Goal: Transaction & Acquisition: Subscribe to service/newsletter

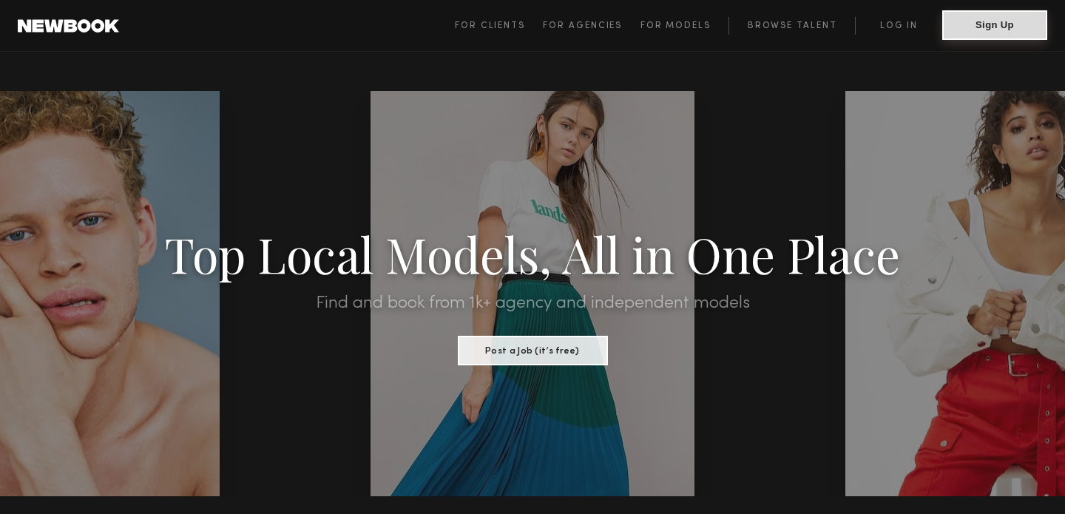
click at [975, 33] on button "Sign Up" at bounding box center [994, 25] width 105 height 30
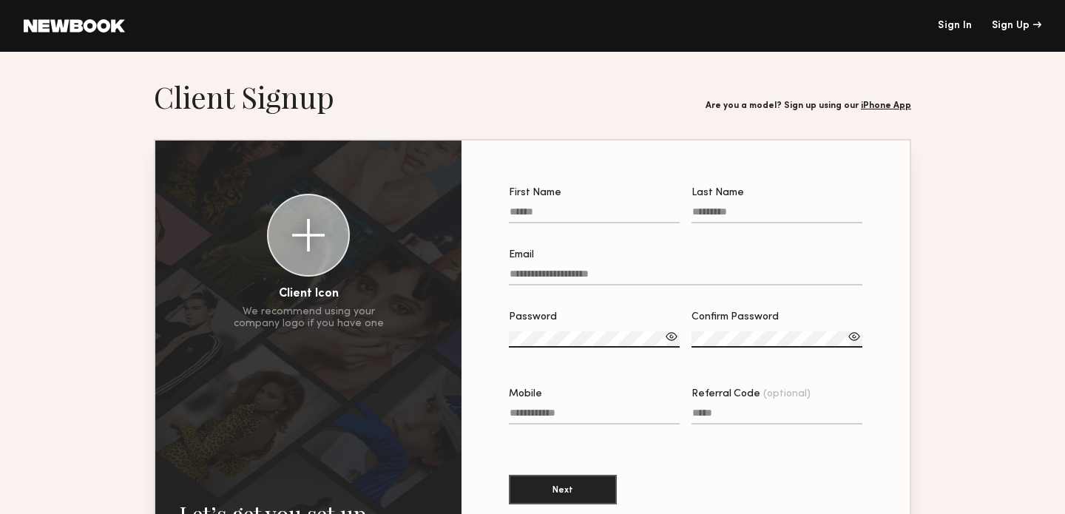
click at [606, 219] on input "First Name" at bounding box center [594, 214] width 171 height 17
type input "*******"
type input "**********"
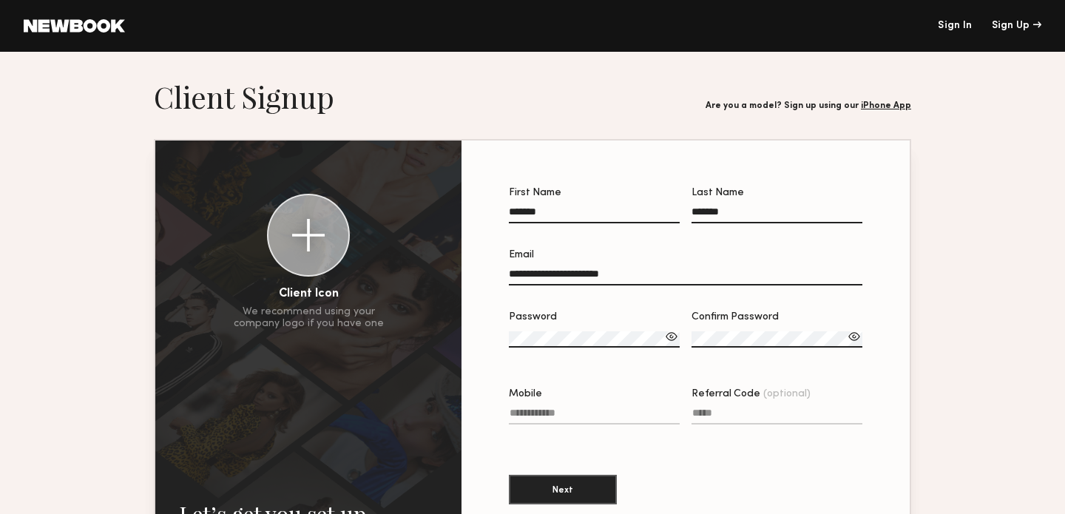
type input "**********"
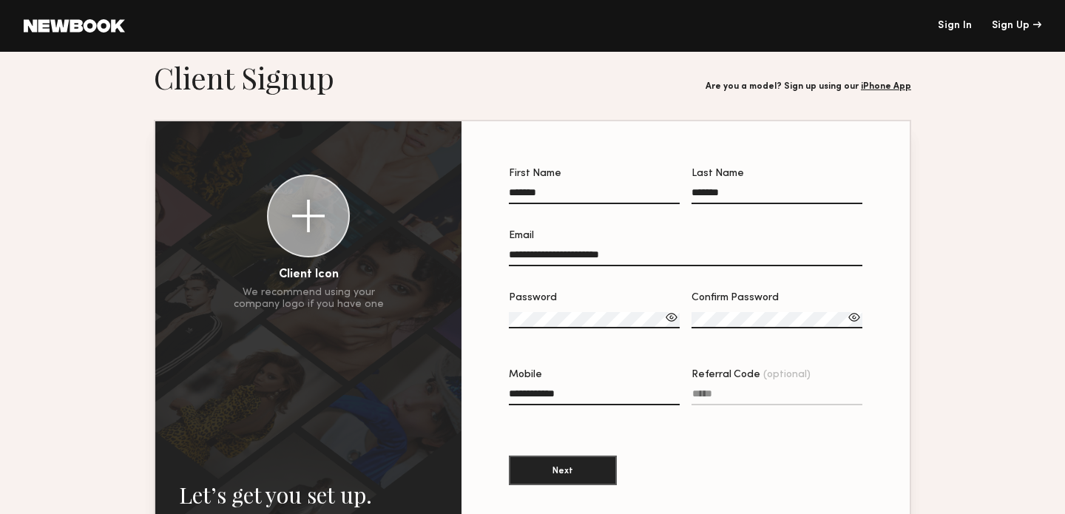
scroll to position [21, 0]
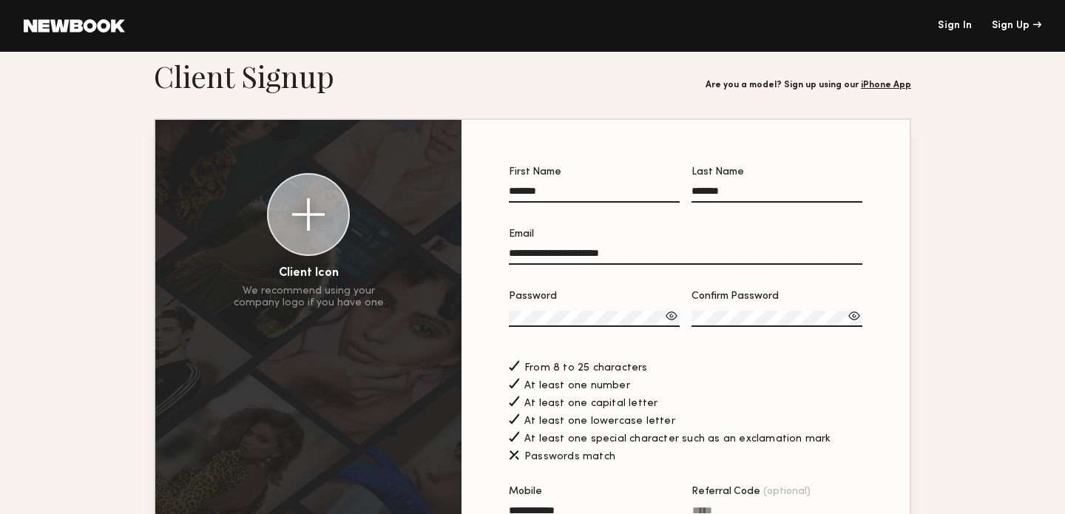
click at [671, 311] on div at bounding box center [671, 315] width 15 height 15
click at [851, 312] on div at bounding box center [854, 315] width 15 height 15
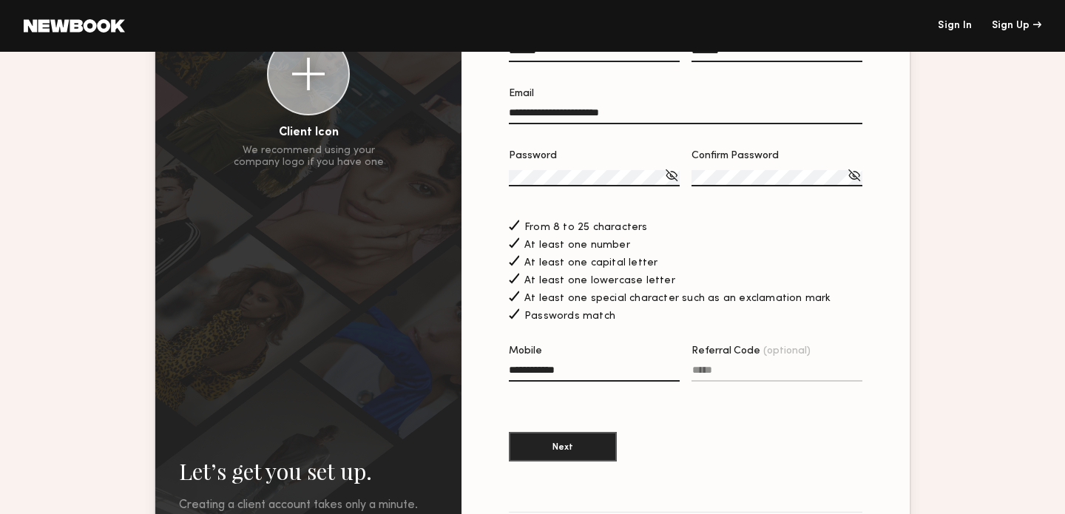
scroll to position [171, 0]
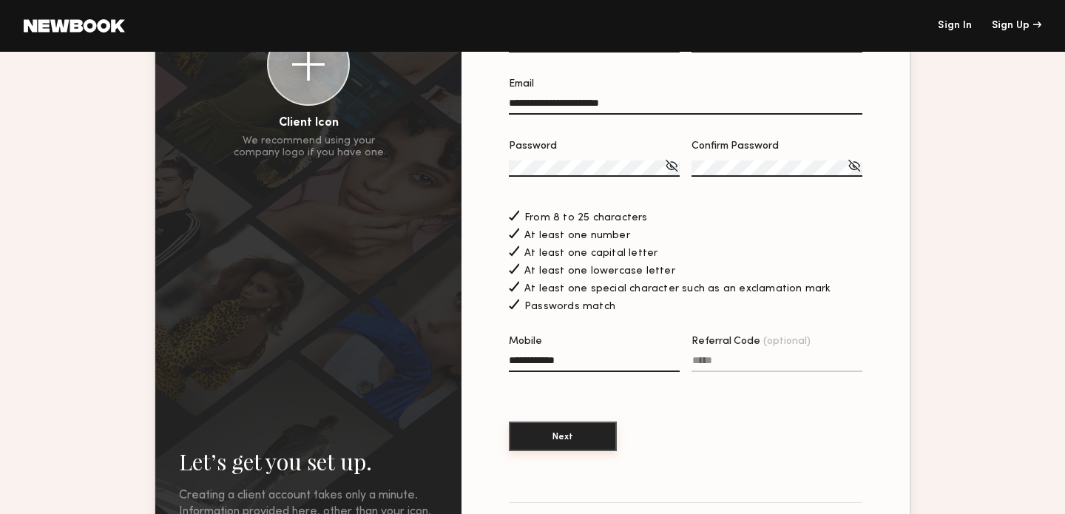
click at [597, 438] on button "Next" at bounding box center [563, 436] width 108 height 30
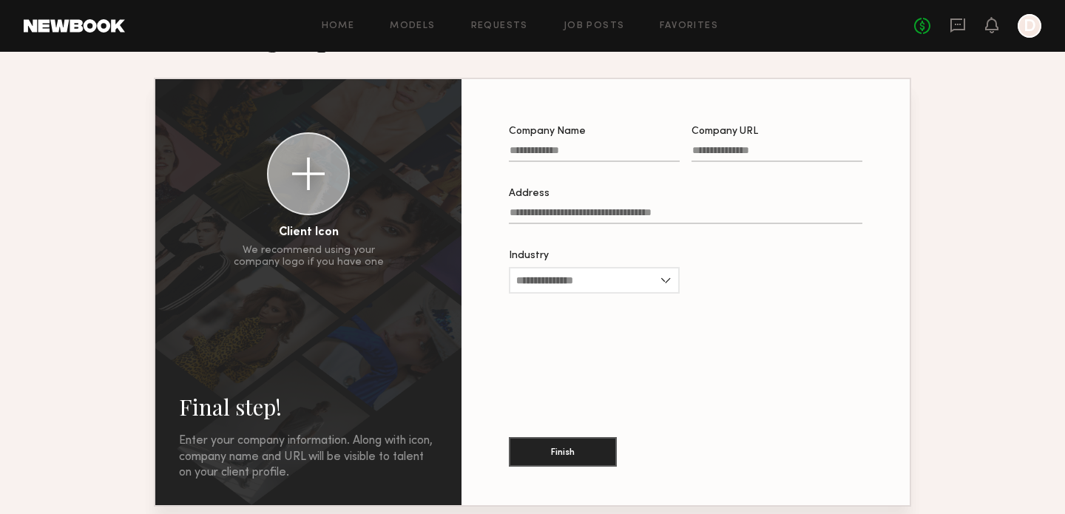
scroll to position [65, 0]
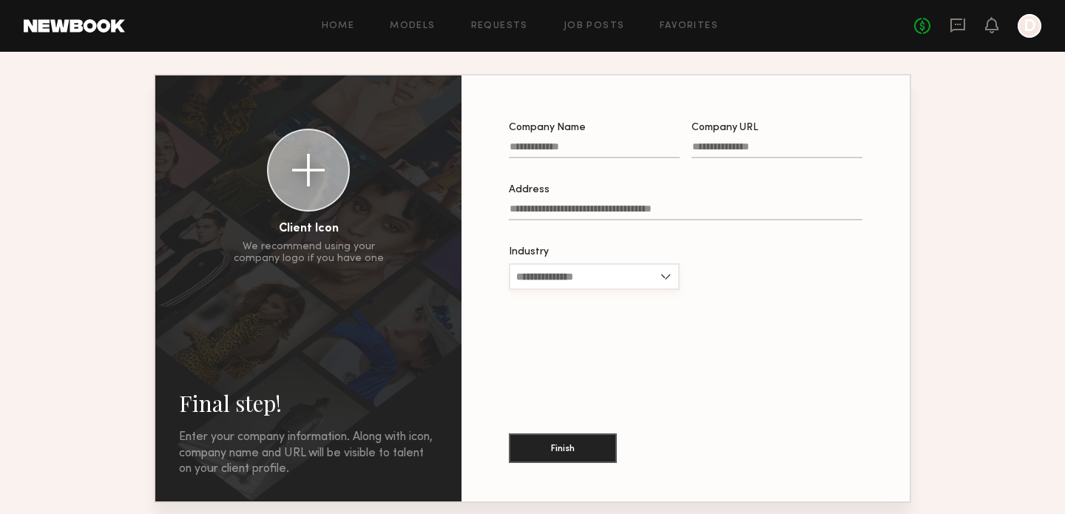
click at [580, 276] on input "Industry" at bounding box center [594, 276] width 171 height 27
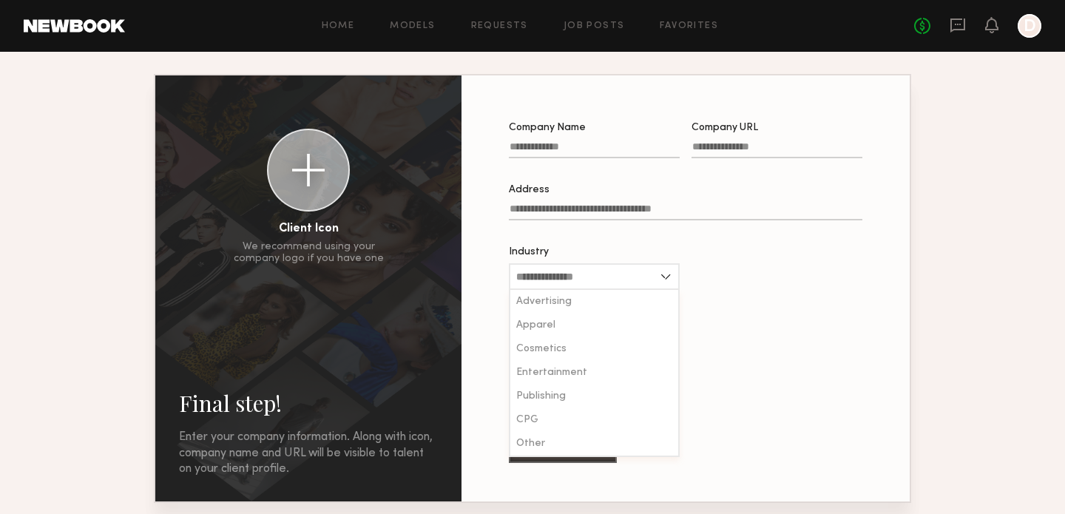
click at [702, 328] on div "Company Name Company URL Address Industry Advertising Apparel Cosmetics Enterta…" at bounding box center [685, 288] width 401 height 379
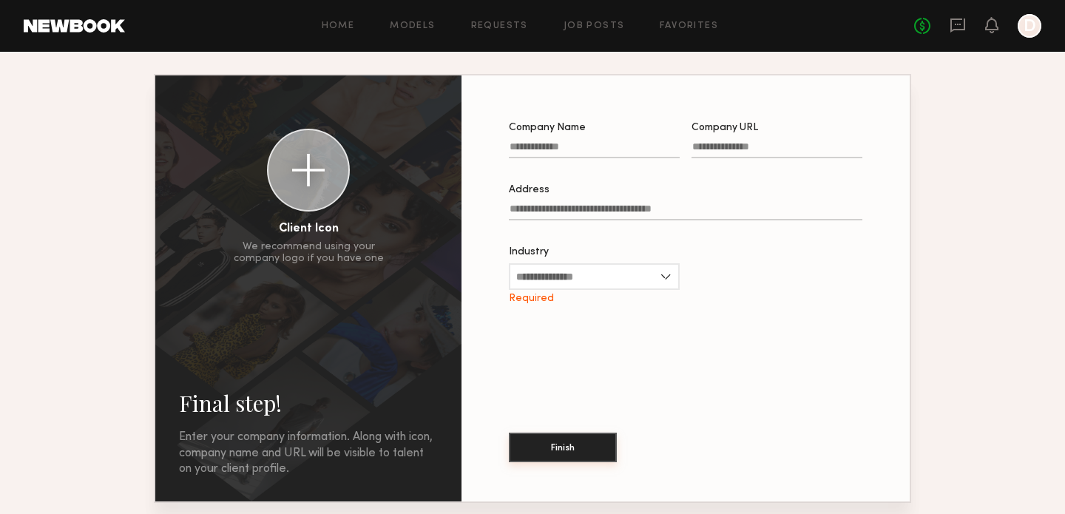
click at [593, 447] on button "Finish" at bounding box center [563, 448] width 108 height 30
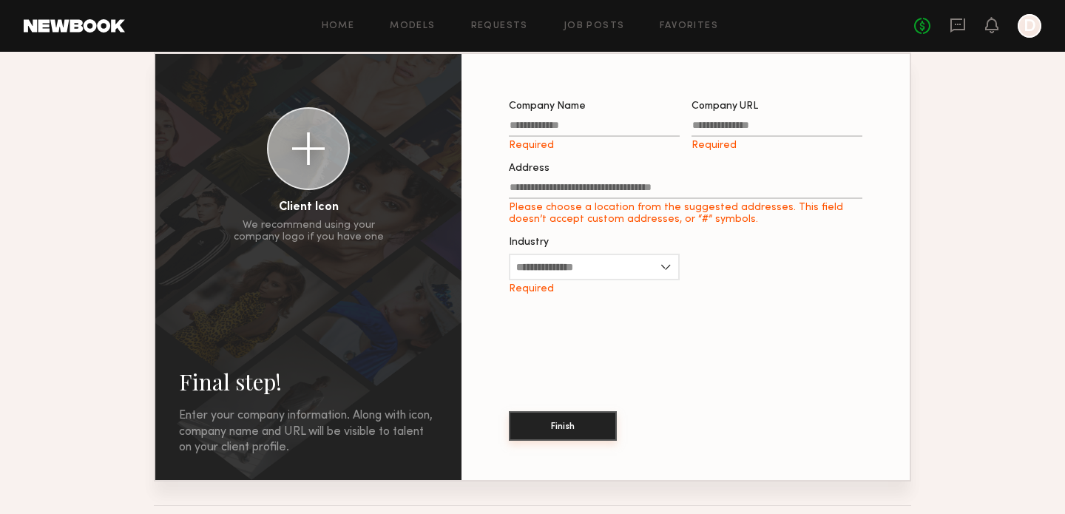
scroll to position [92, 0]
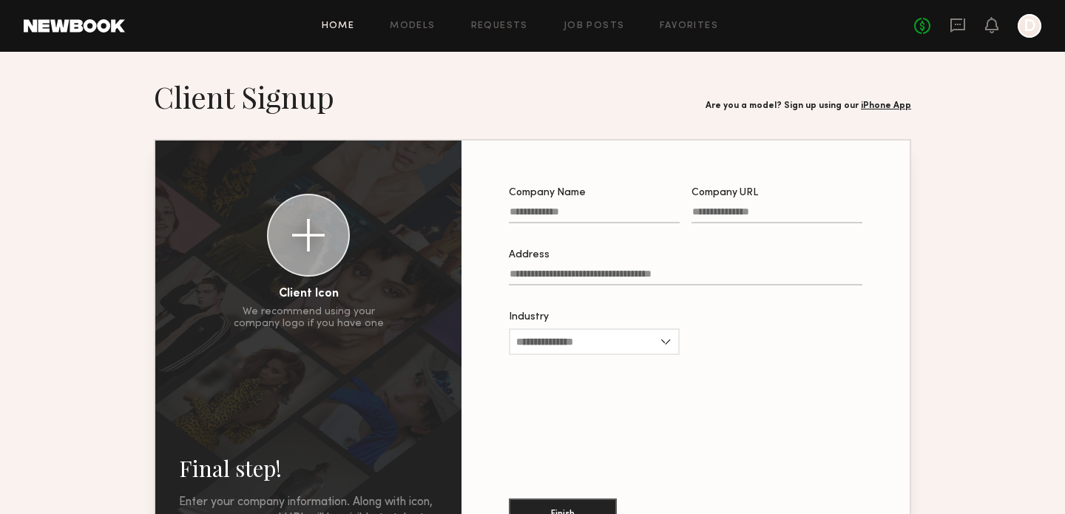
click at [348, 21] on link "Home" at bounding box center [338, 26] width 33 height 10
click at [600, 19] on div "Home Models Requests Job Posts Favorites Sign Out No fees up to $5,000 D" at bounding box center [583, 26] width 916 height 24
click at [1029, 27] on div at bounding box center [1029, 26] width 24 height 24
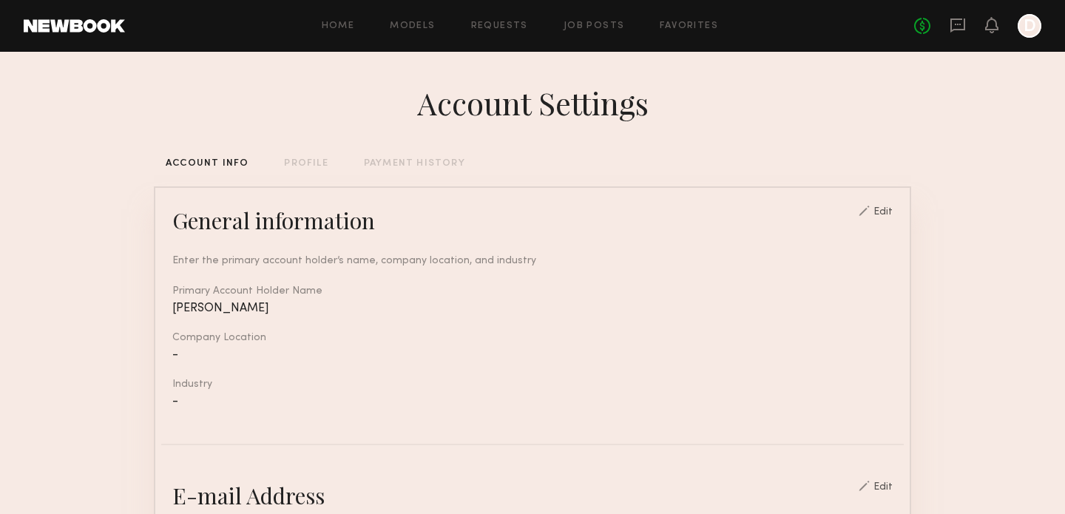
click at [305, 166] on div "PROFILE" at bounding box center [306, 164] width 44 height 10
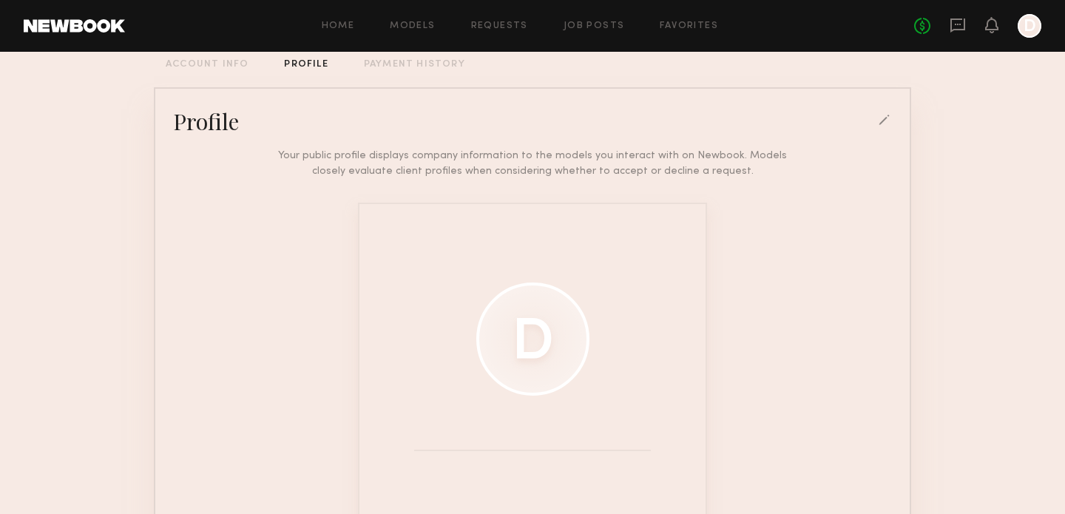
scroll to position [208, 0]
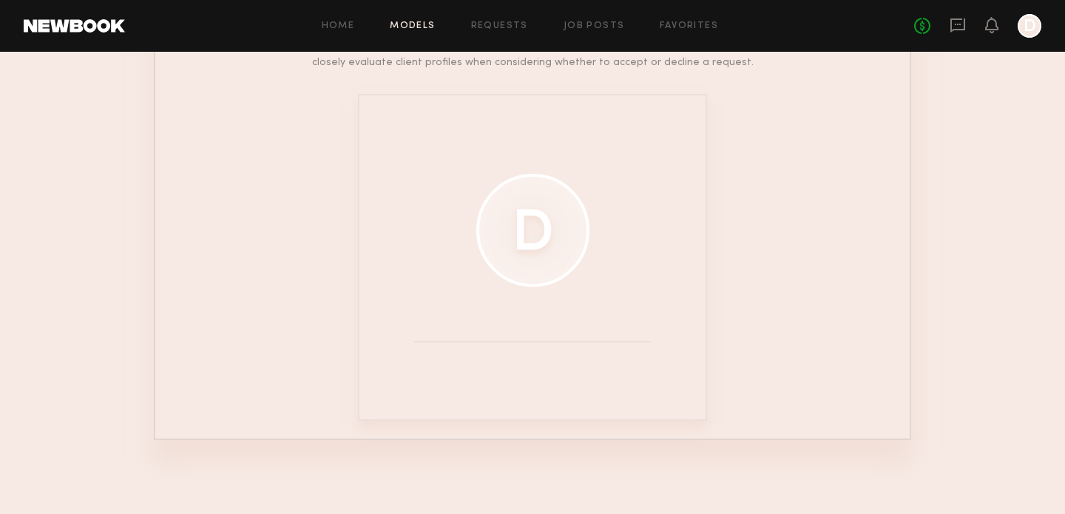
click at [420, 28] on link "Models" at bounding box center [412, 26] width 45 height 10
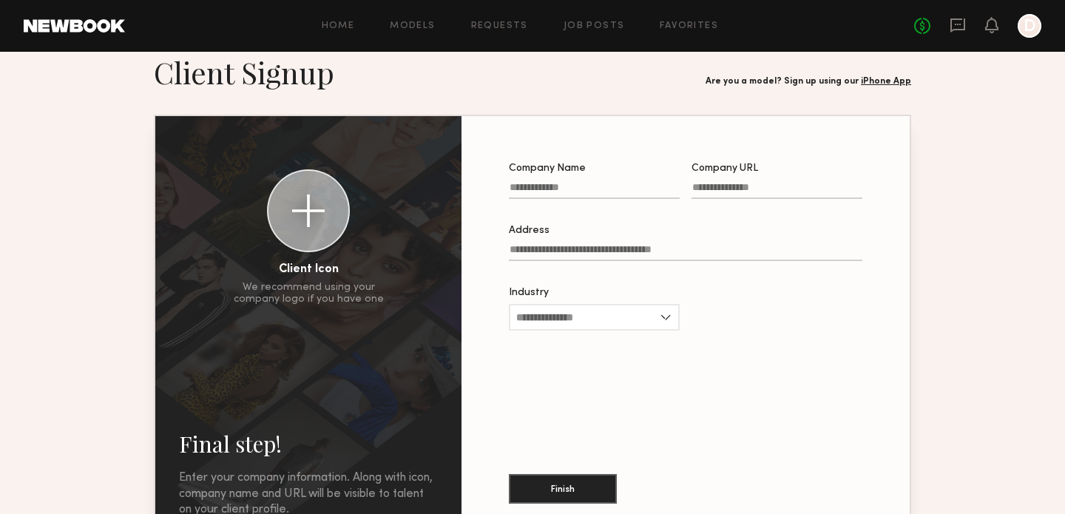
scroll to position [25, 0]
click at [876, 81] on link "iPhone App" at bounding box center [886, 80] width 50 height 9
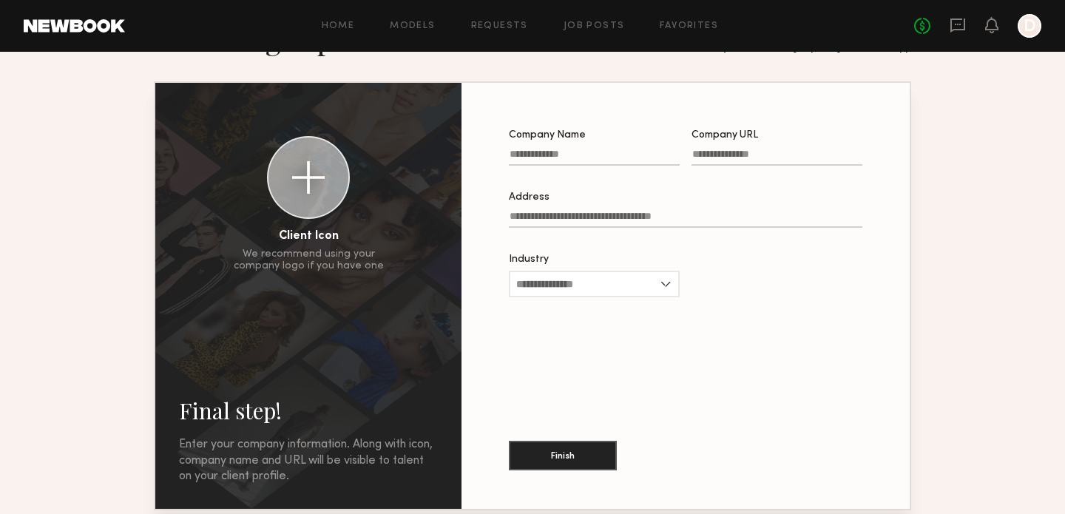
scroll to position [52, 0]
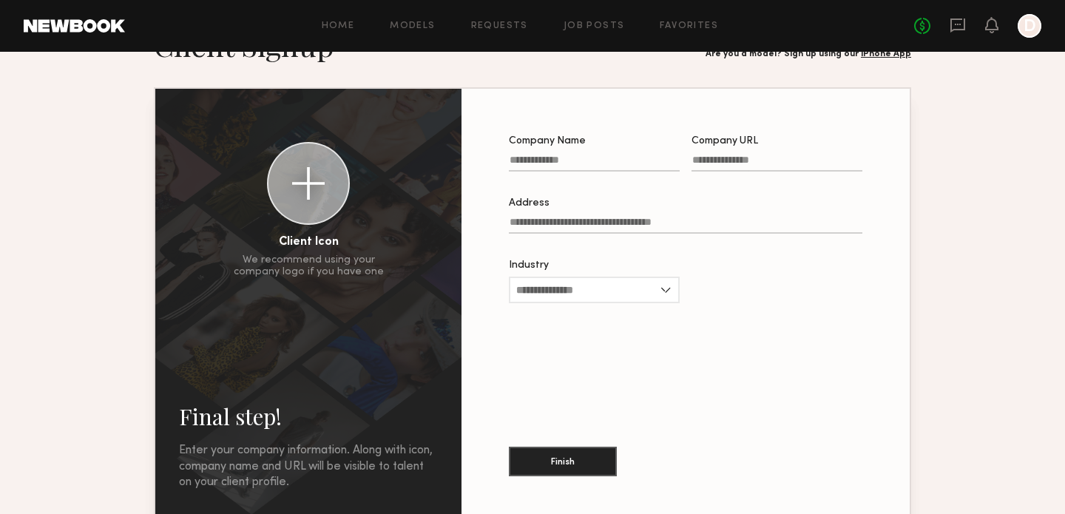
click at [560, 160] on input "Company Name" at bounding box center [594, 163] width 171 height 17
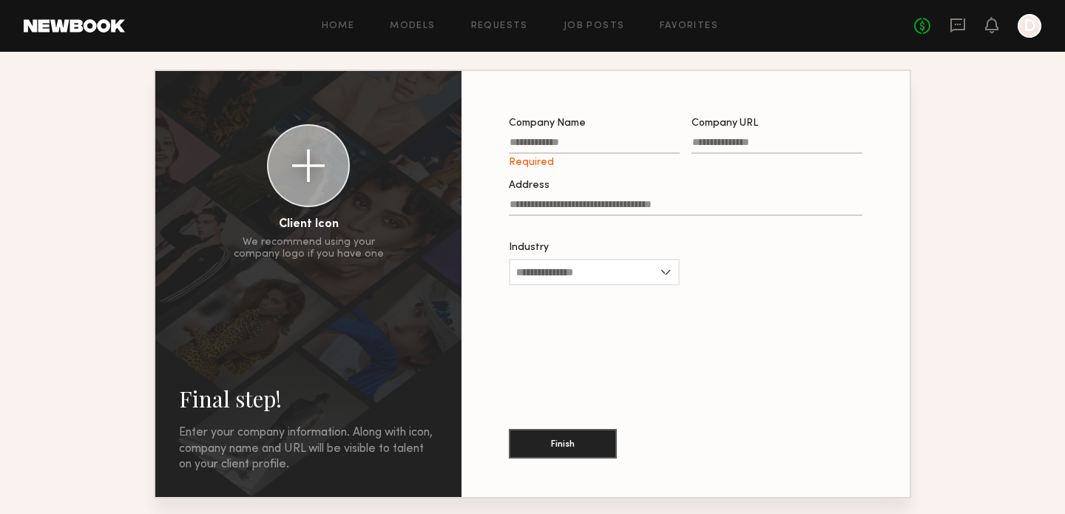
scroll to position [0, 0]
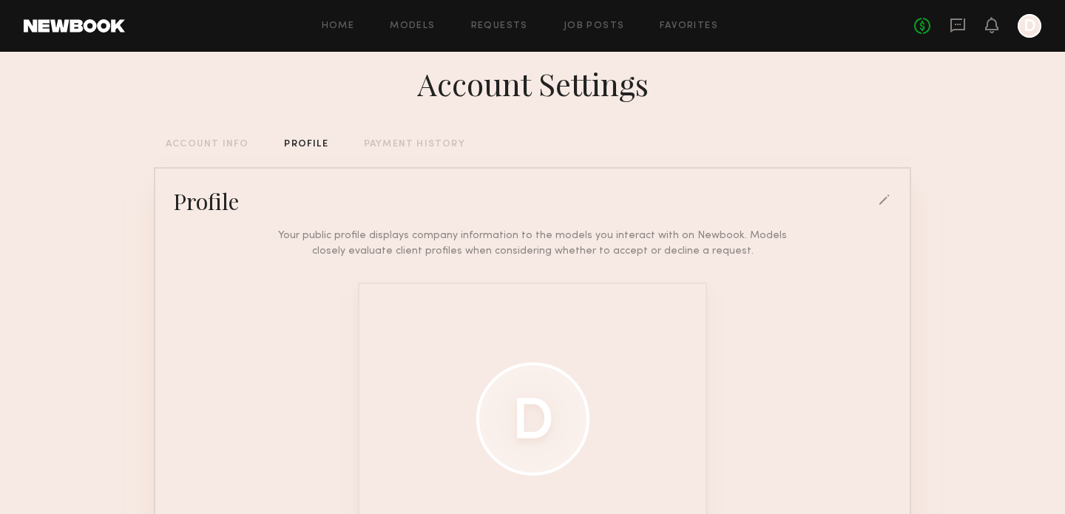
scroll to position [24, 0]
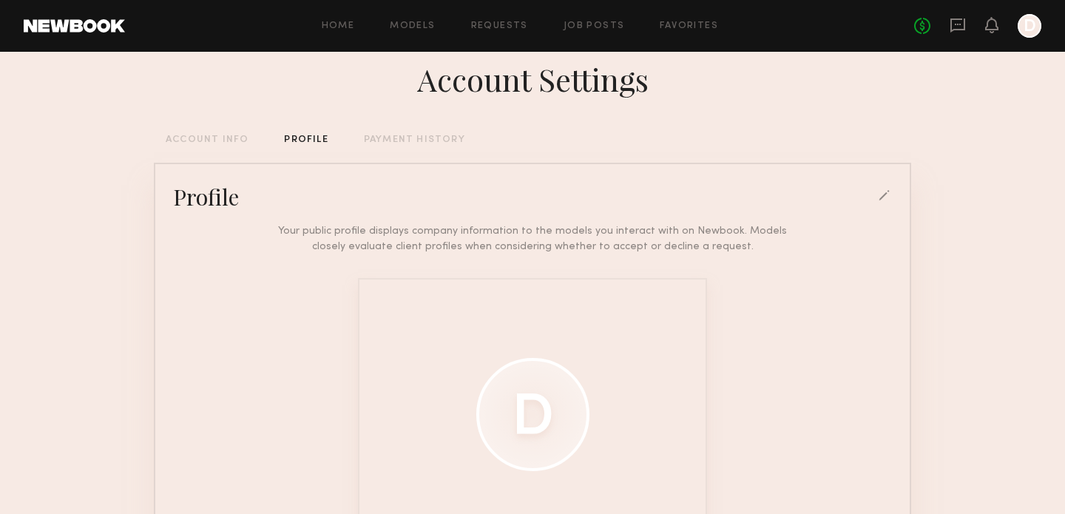
click at [1027, 32] on div at bounding box center [1029, 26] width 24 height 24
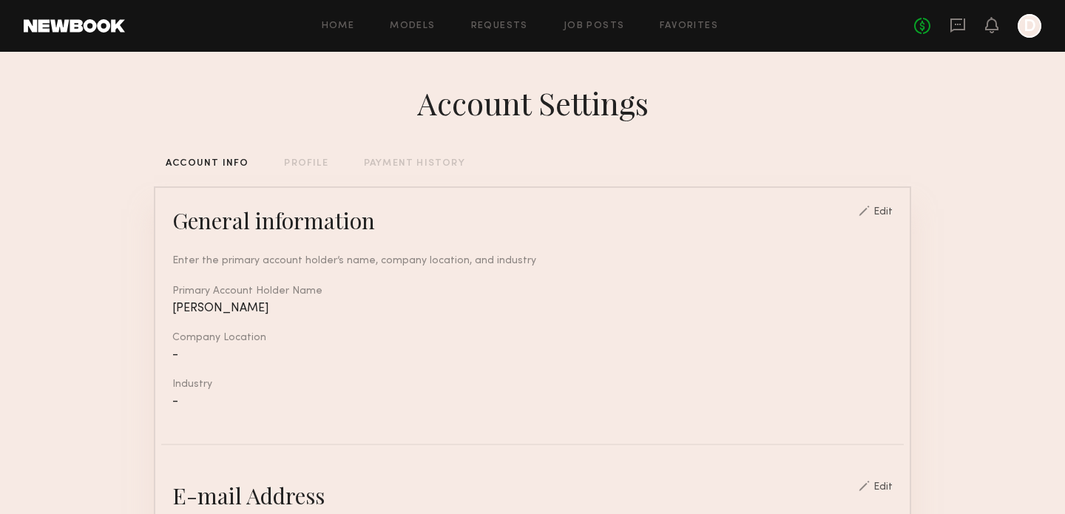
click at [316, 162] on div "PROFILE" at bounding box center [306, 164] width 44 height 10
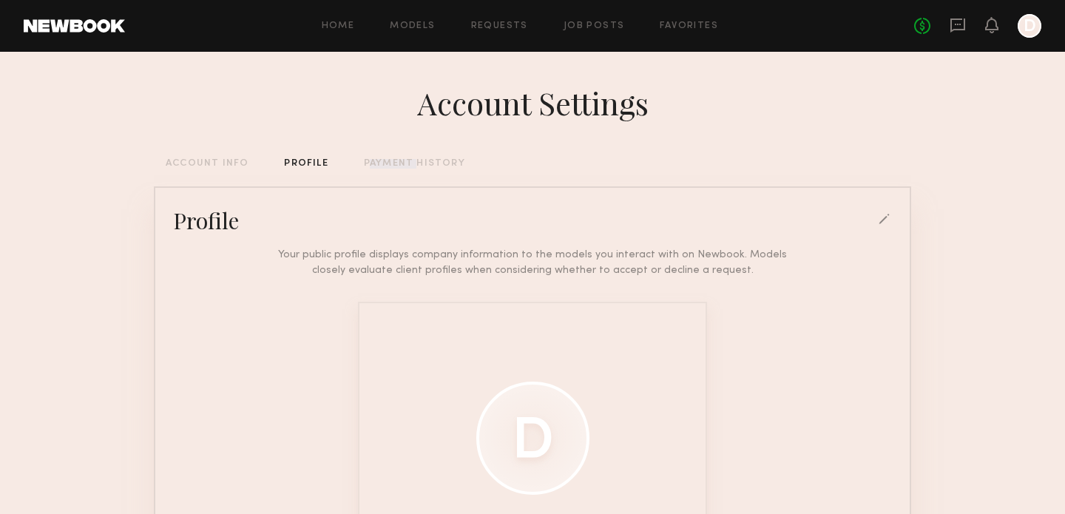
click at [397, 161] on div "PAYMENT HISTORY" at bounding box center [414, 164] width 101 height 10
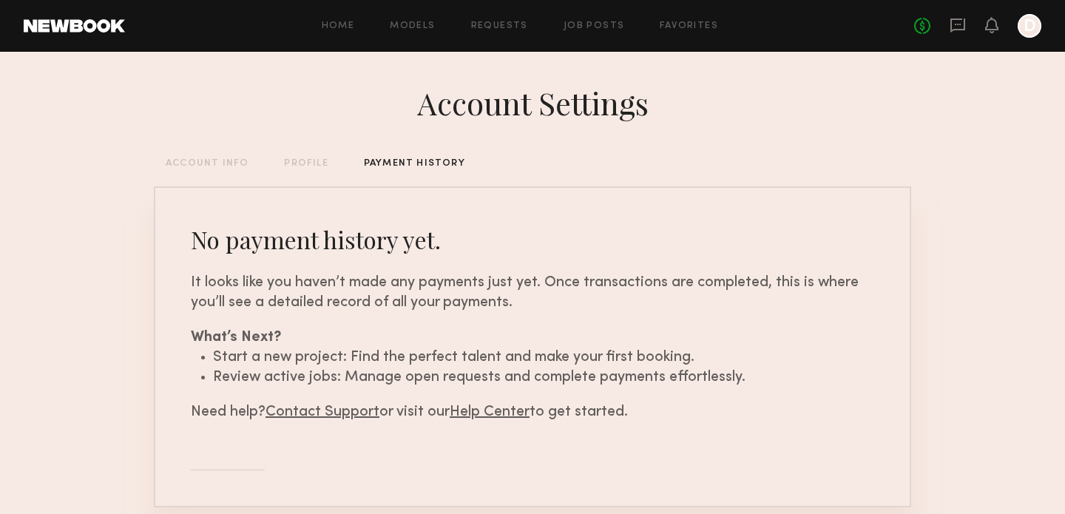
click at [222, 165] on div "ACCOUNT INFO" at bounding box center [207, 164] width 83 height 10
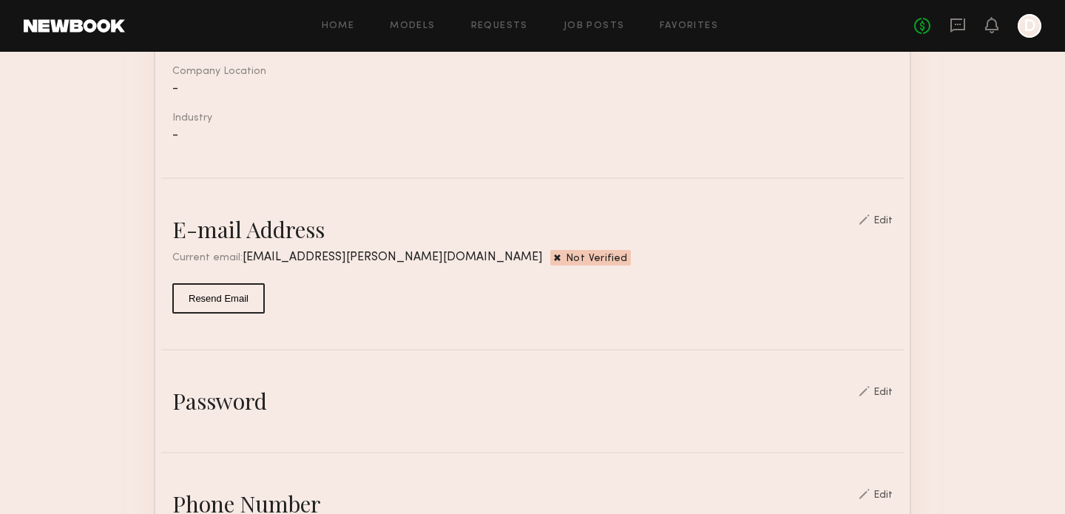
scroll to position [263, 0]
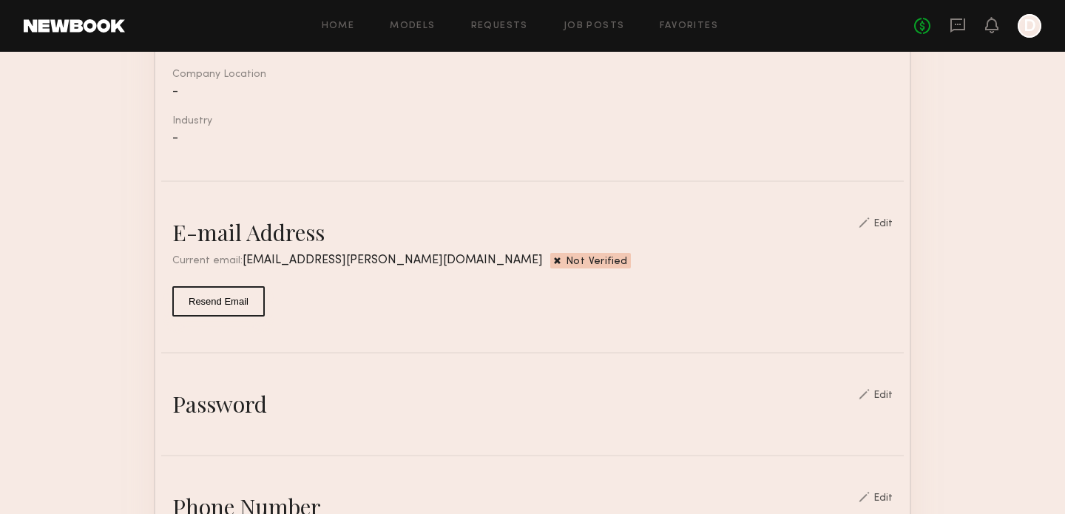
click at [870, 223] on div at bounding box center [863, 222] width 11 height 10
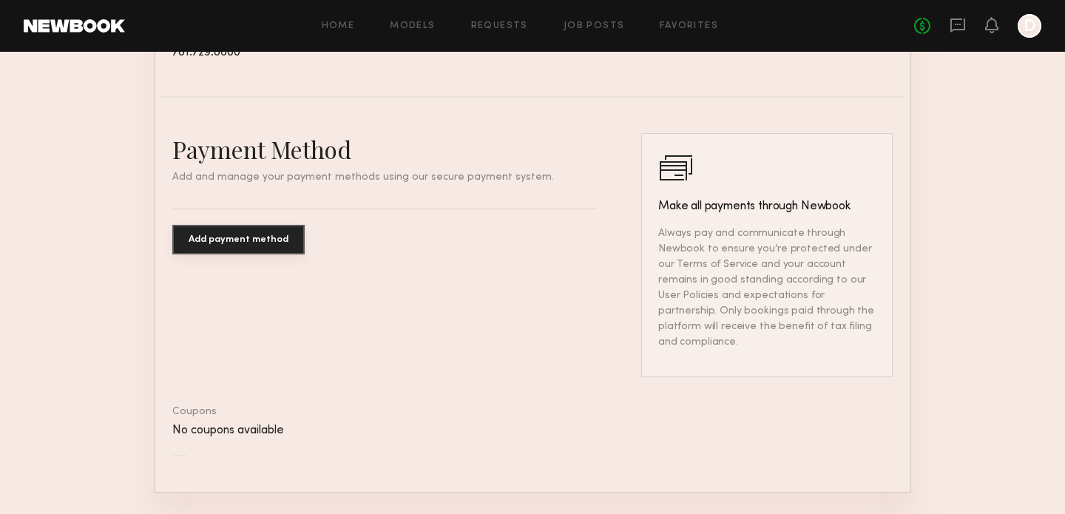
scroll to position [1027, 0]
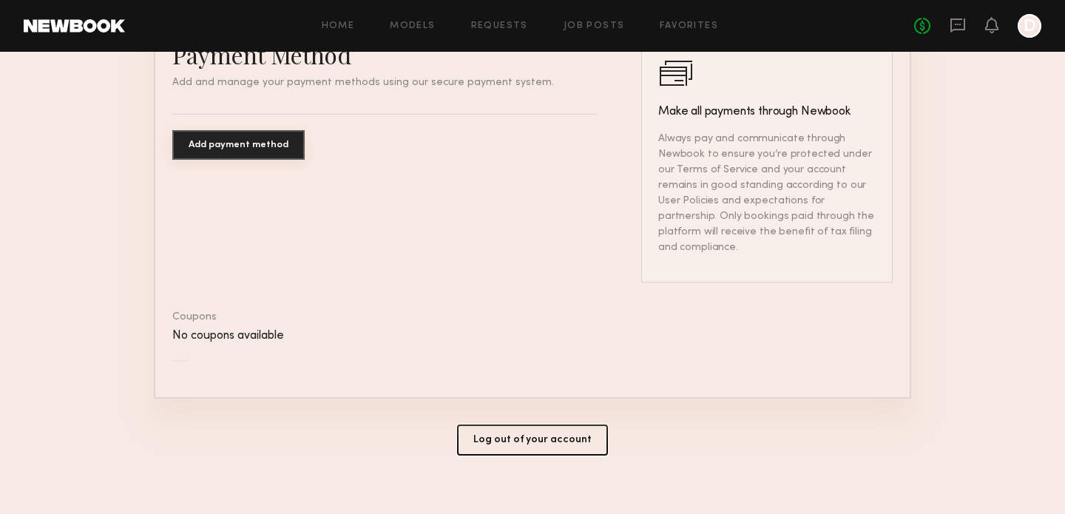
click at [487, 424] on button "Log out of your account" at bounding box center [532, 439] width 151 height 31
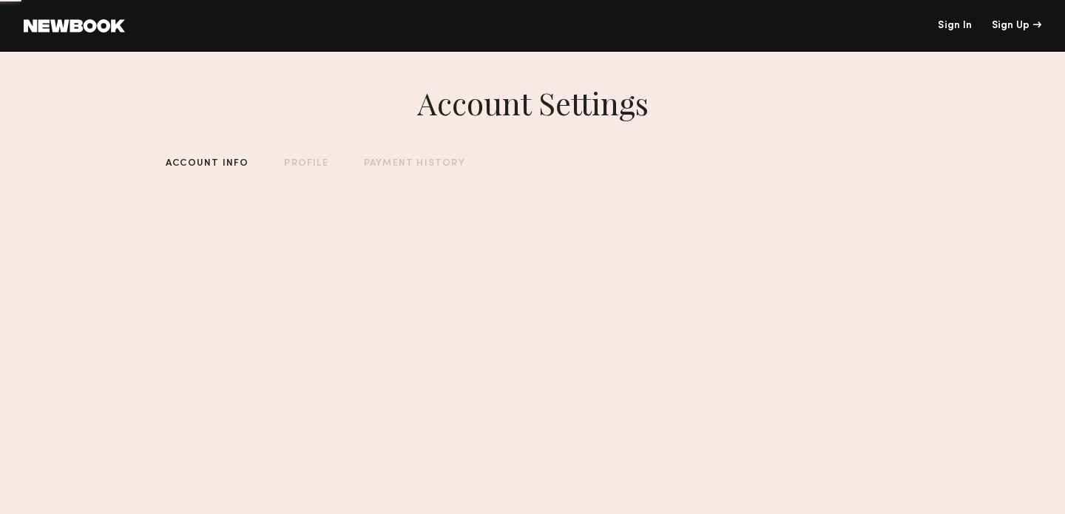
scroll to position [0, 0]
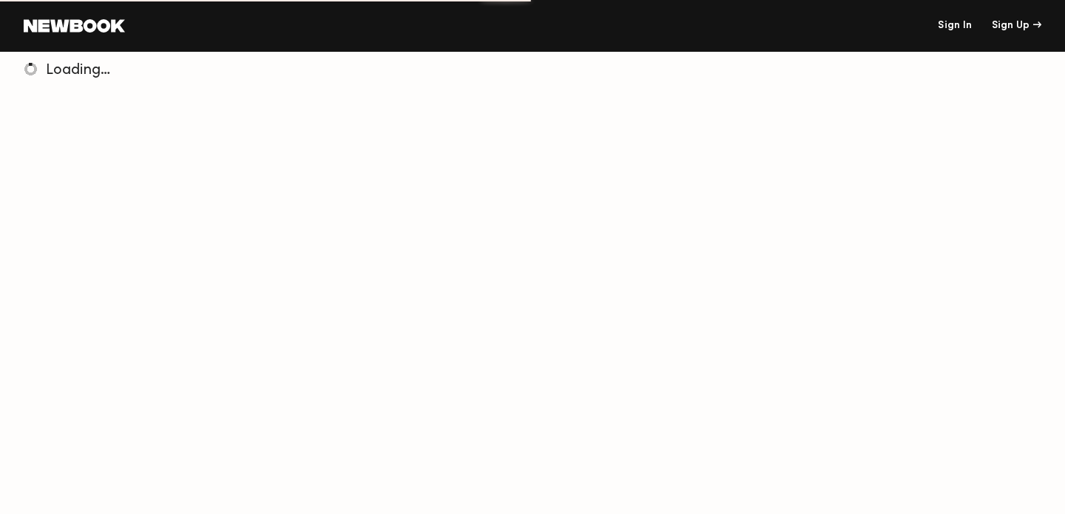
click at [117, 29] on link at bounding box center [74, 25] width 101 height 13
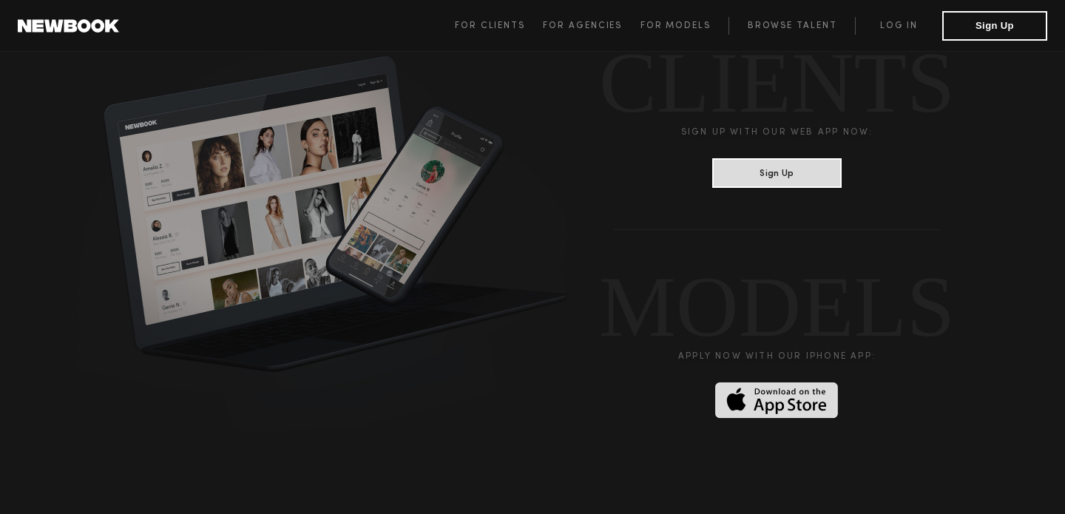
scroll to position [4125, 0]
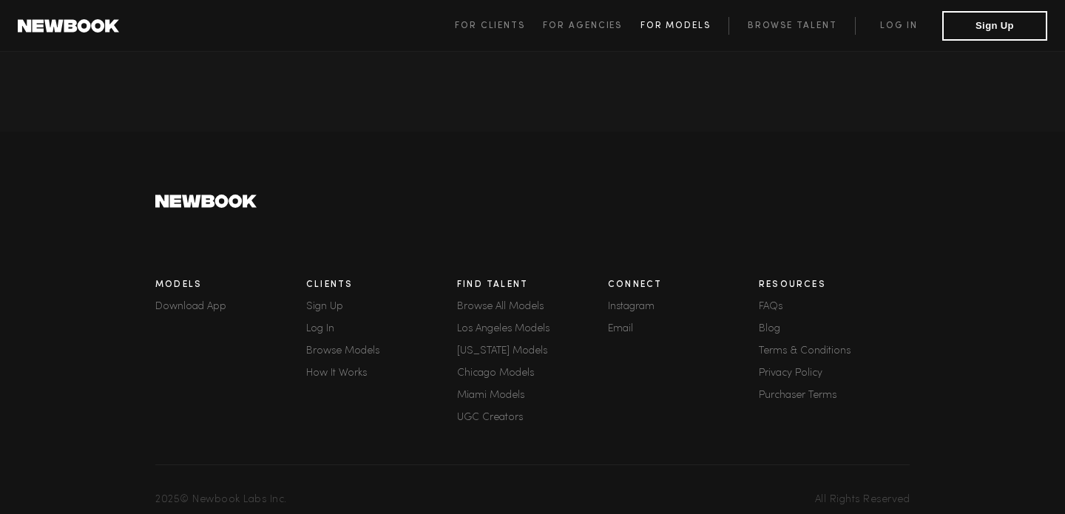
click at [661, 21] on span "For Models" at bounding box center [675, 25] width 70 height 9
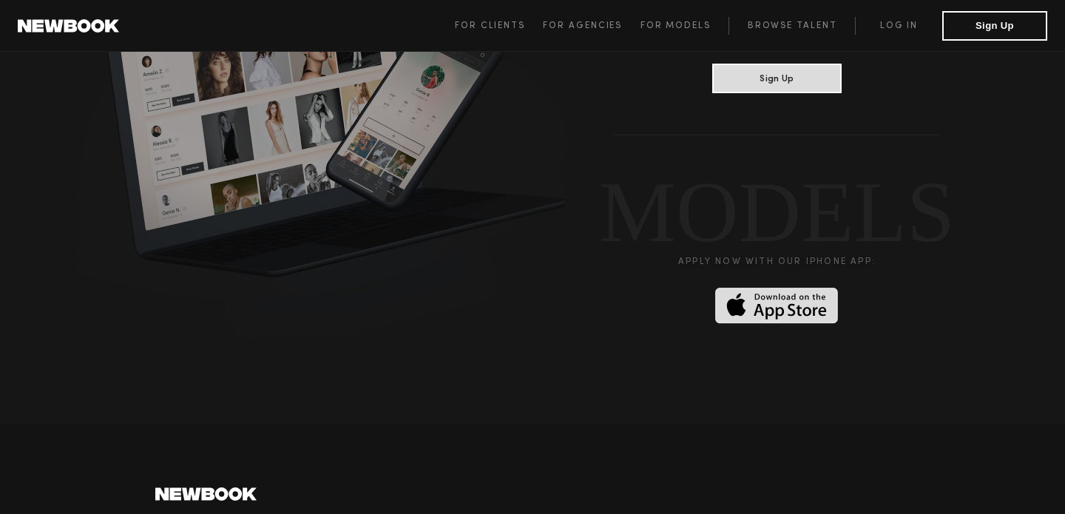
scroll to position [3836, 0]
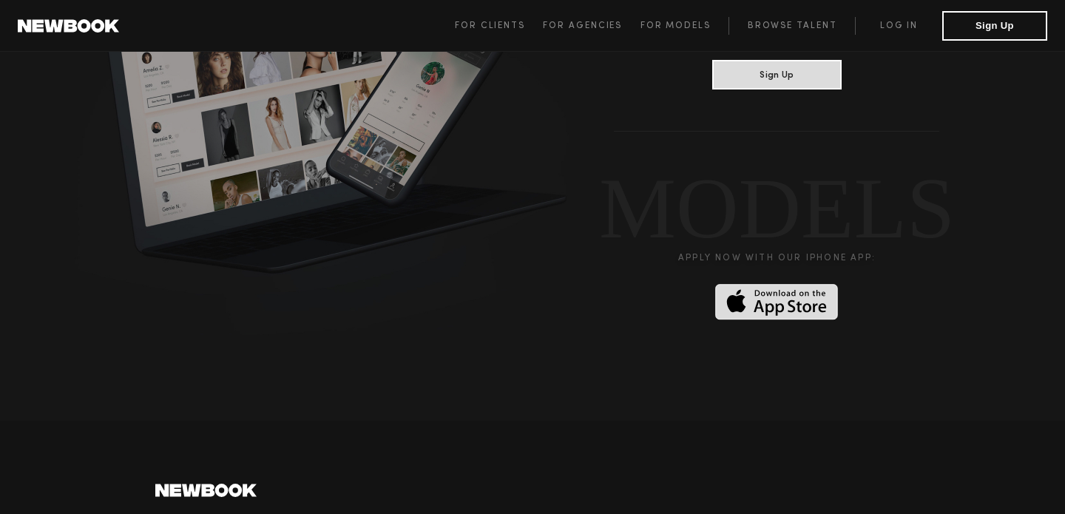
click at [771, 319] on section "CLIENTS Sign up with our web app now: Sign Up MODELS Apply now with our iPHONE …" at bounding box center [532, 137] width 1065 height 568
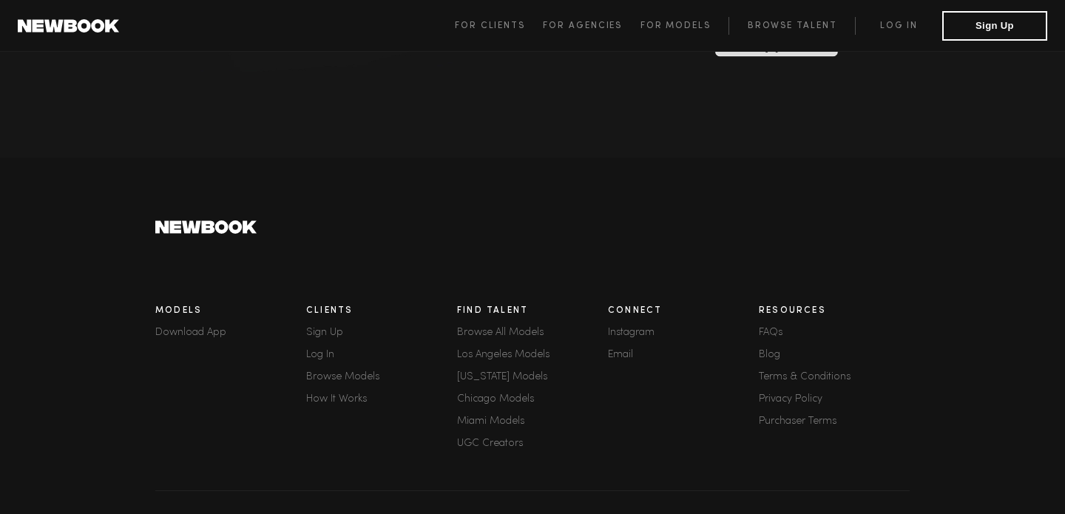
scroll to position [4125, 0]
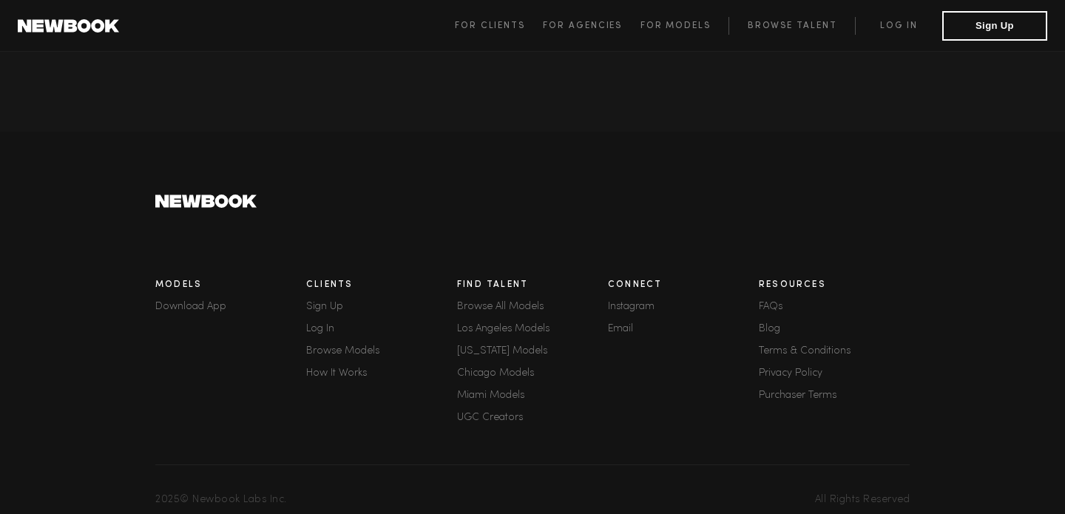
click at [475, 346] on link "New York Models" at bounding box center [532, 351] width 151 height 10
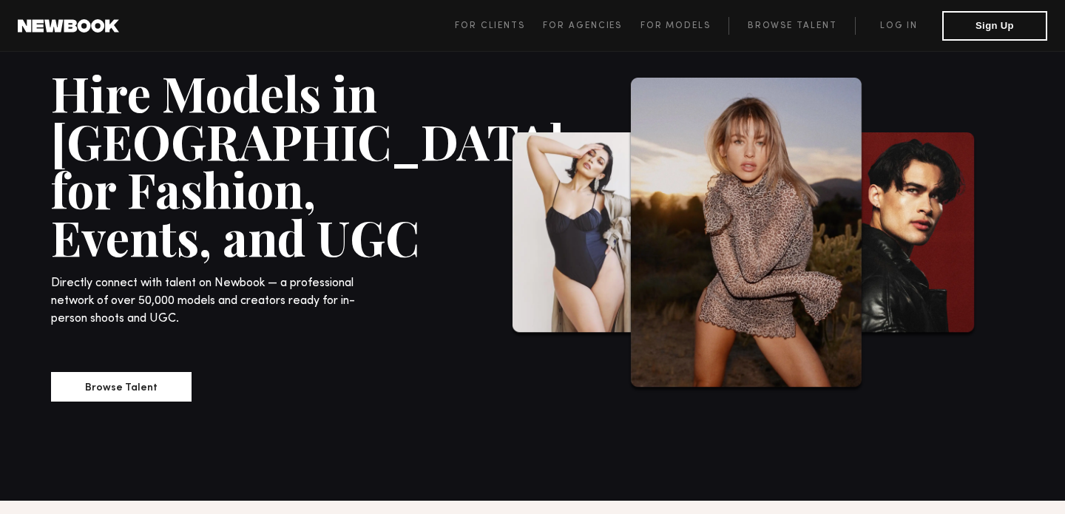
scroll to position [44, 0]
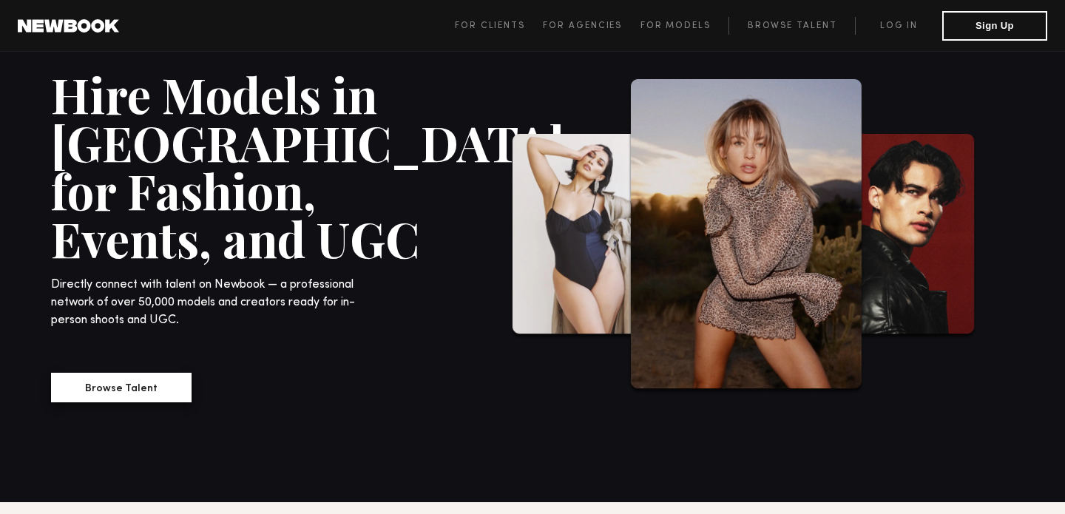
click at [118, 373] on button "Browse Talent" at bounding box center [121, 388] width 140 height 30
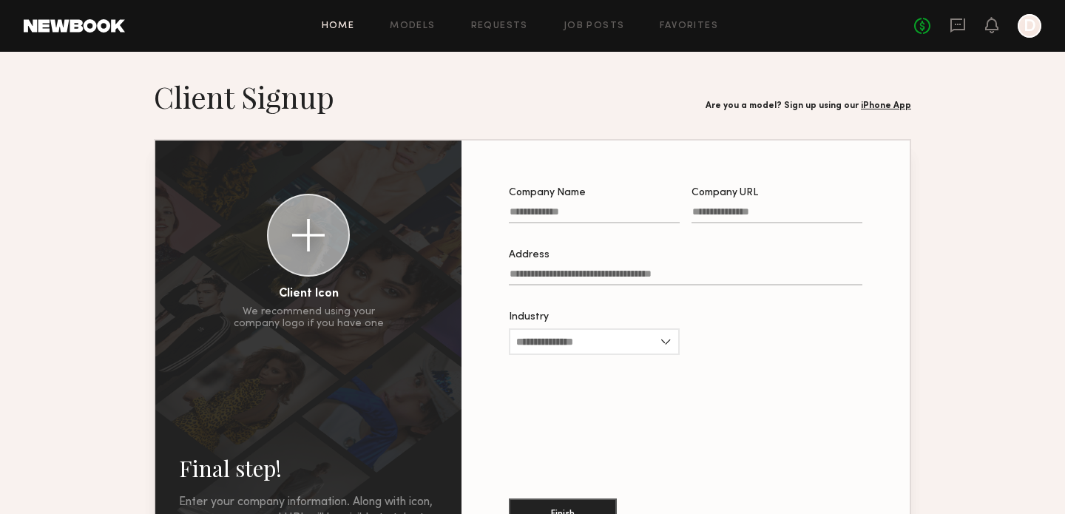
click at [338, 21] on link "Home" at bounding box center [338, 26] width 33 height 10
